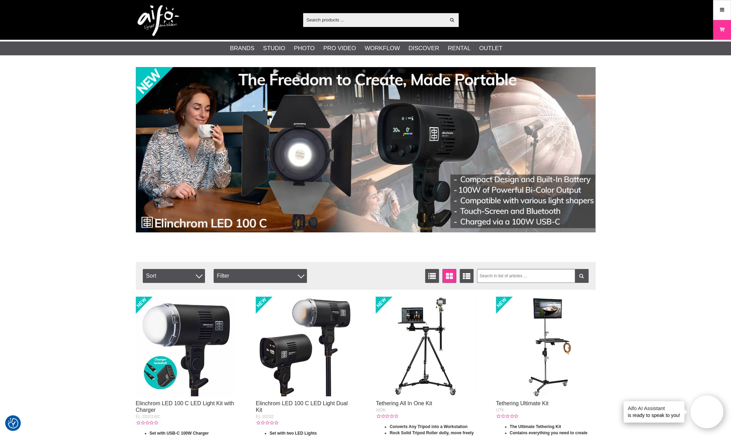
click at [337, 22] on input "text" at bounding box center [374, 20] width 143 height 10
paste input ": TILTA ADVANCED KIT BMPCC 6K PRO BLACK"
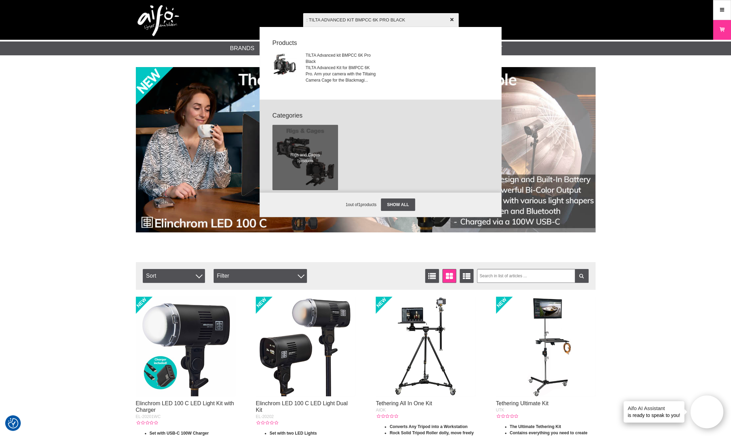
drag, startPoint x: 309, startPoint y: 20, endPoint x: 292, endPoint y: 24, distance: 17.4
click at [293, 22] on div ": TILTA ADVANCED KIT BMPCC 6K PRO BLACK Show all Products TILTA Advanced kit BM…" at bounding box center [366, 20] width 470 height 40
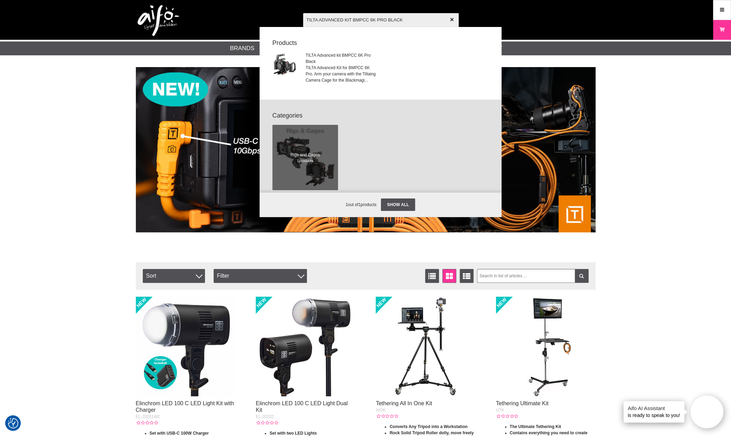
type input "TILTA ADVANCED KIT BMPCC 6K PRO BLACK"
click at [322, 62] on span "TILTA Advanced kit BMPCC 6K Pro Black" at bounding box center [341, 58] width 70 height 12
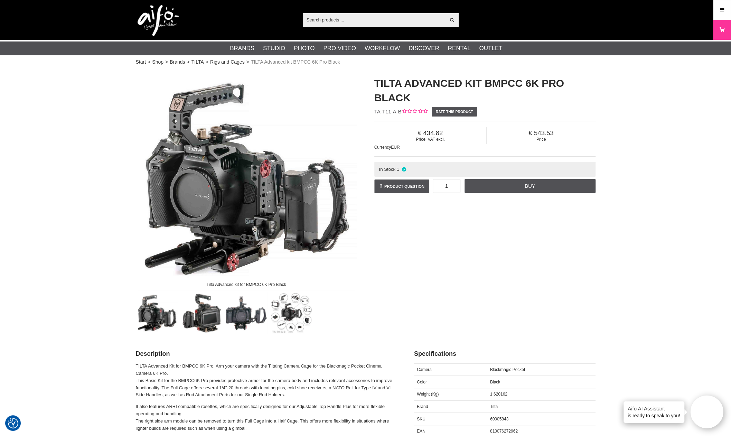
click at [378, 109] on span "TA-T11-A-B" at bounding box center [388, 112] width 27 height 6
copy div "TA-T11-A-B"
click at [216, 312] on img at bounding box center [202, 313] width 42 height 42
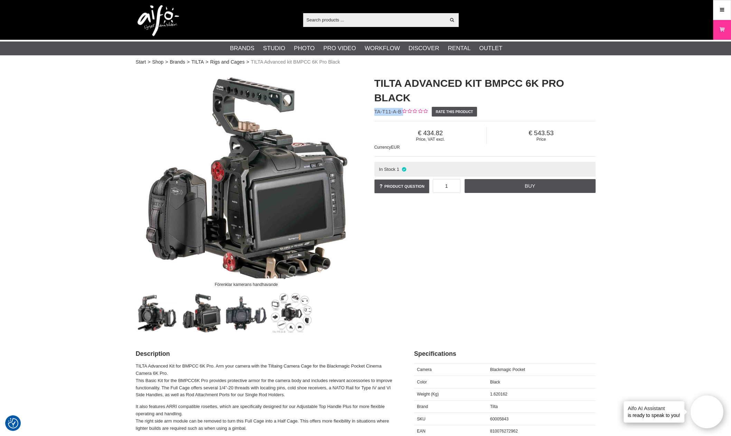
click at [249, 313] on img at bounding box center [246, 313] width 42 height 42
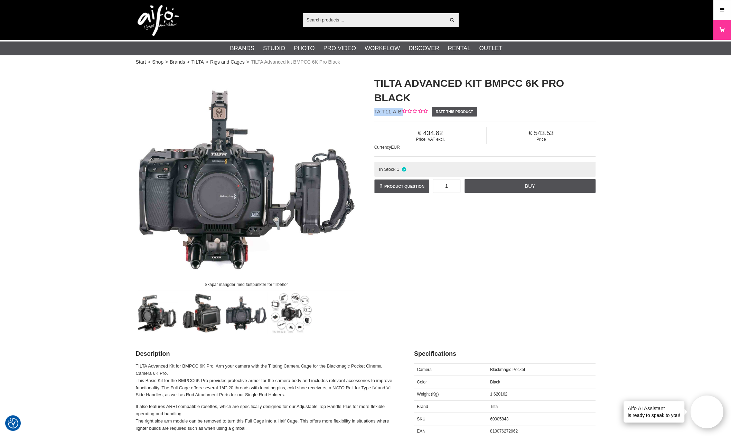
click at [280, 312] on img at bounding box center [291, 313] width 42 height 42
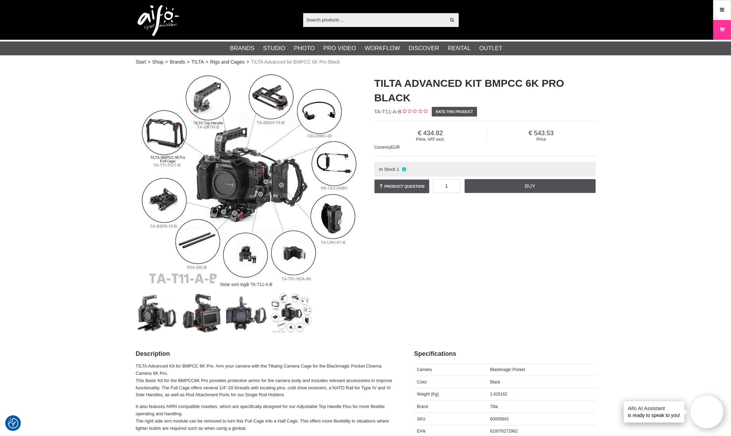
click at [437, 238] on div "Delar som ingår TA-T11-A-B TILTA Advanced kit BMPCC 6K Pro Black TA-T11-A-B Rat…" at bounding box center [365, 201] width 477 height 265
click at [283, 309] on img at bounding box center [291, 313] width 42 height 42
click at [251, 316] on img at bounding box center [246, 313] width 42 height 42
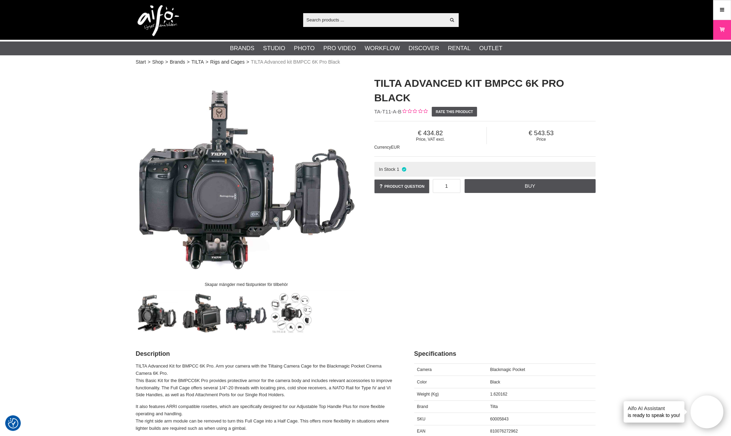
click at [196, 311] on img at bounding box center [202, 313] width 42 height 42
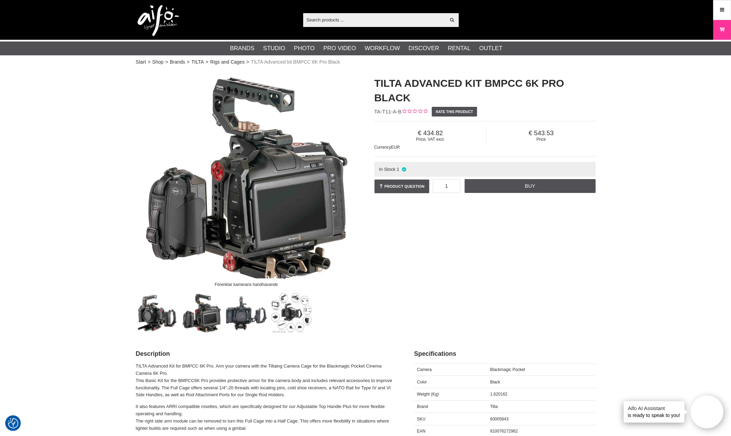
click at [154, 314] on img at bounding box center [157, 313] width 42 height 42
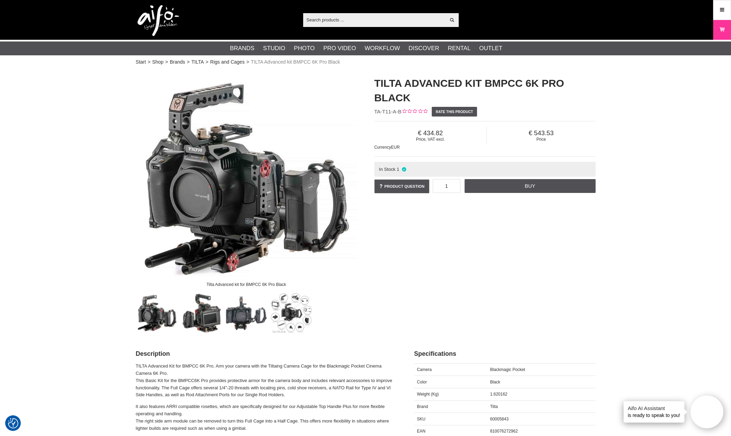
click at [201, 315] on img at bounding box center [202, 313] width 42 height 42
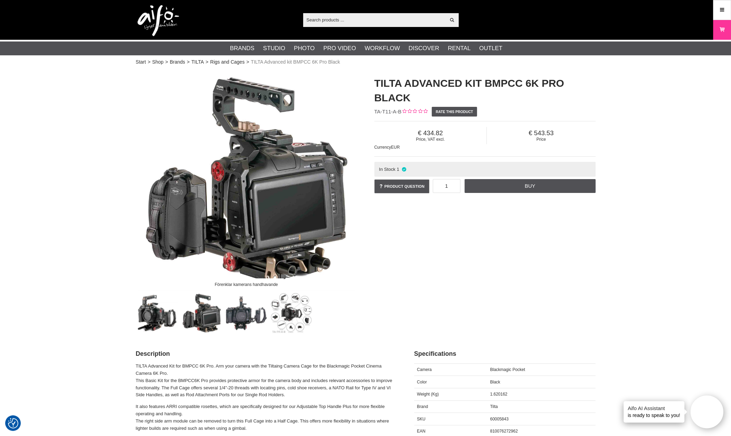
click at [244, 316] on img at bounding box center [246, 313] width 42 height 42
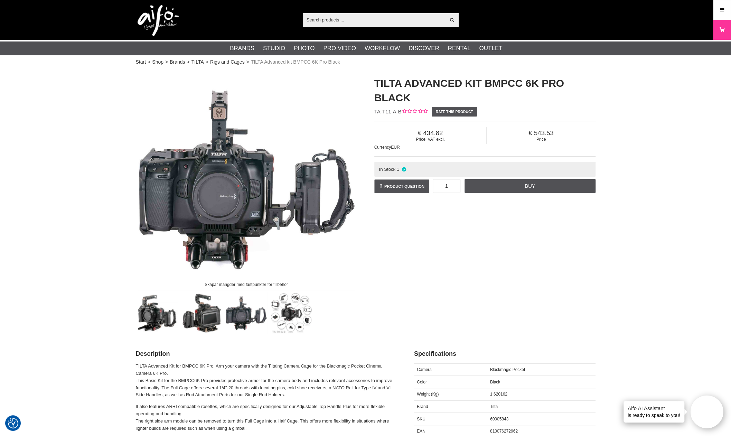
click at [283, 313] on img at bounding box center [291, 313] width 42 height 42
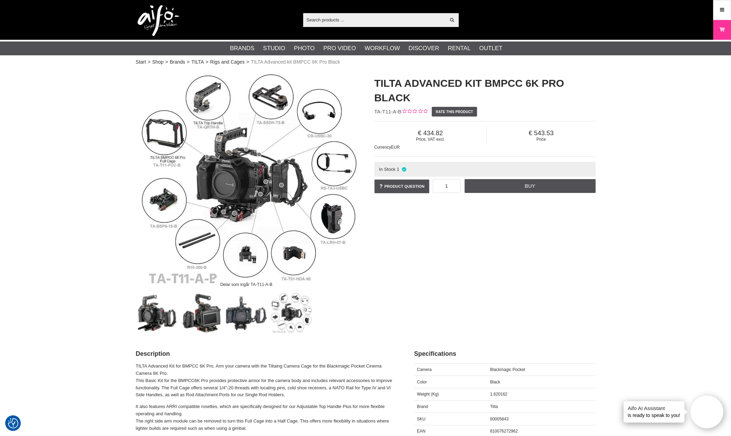
click at [442, 287] on div "Delar som ingår TA-T11-A-B TILTA Advanced kit BMPCC 6K Pro Black TA-T11-A-B Rat…" at bounding box center [365, 201] width 477 height 265
